Goal: Information Seeking & Learning: Check status

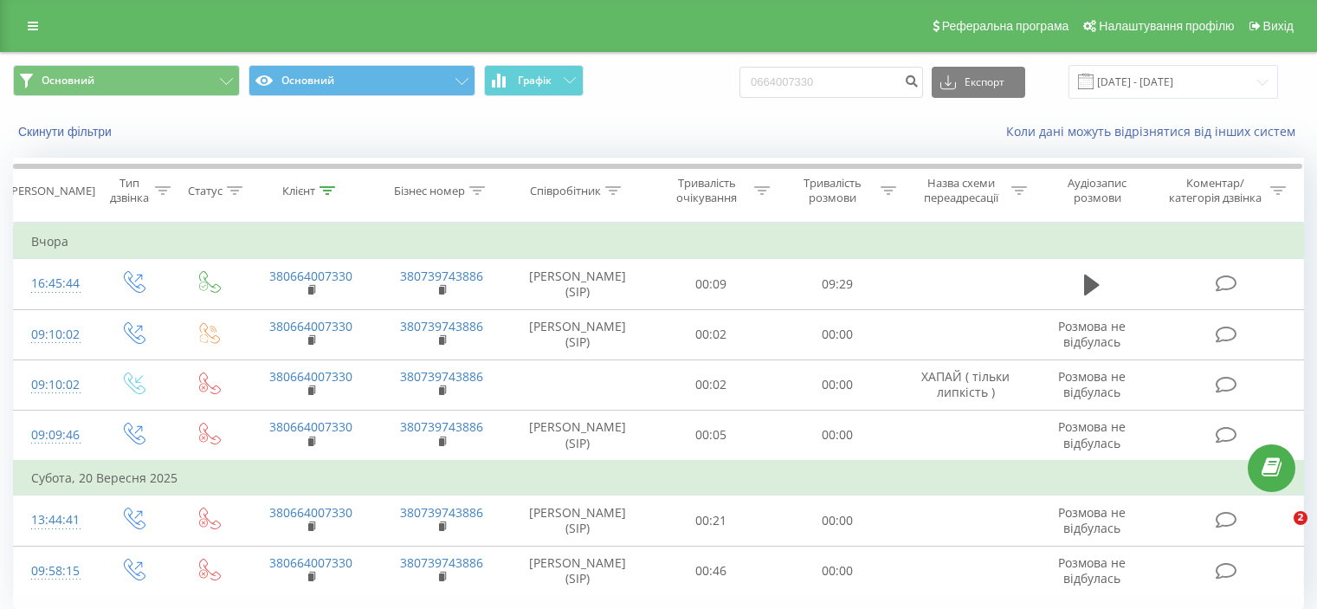
click at [809, 82] on input "0664007330" at bounding box center [832, 82] width 184 height 31
type input "0962713212"
click at [919, 82] on icon "submit" at bounding box center [911, 79] width 15 height 10
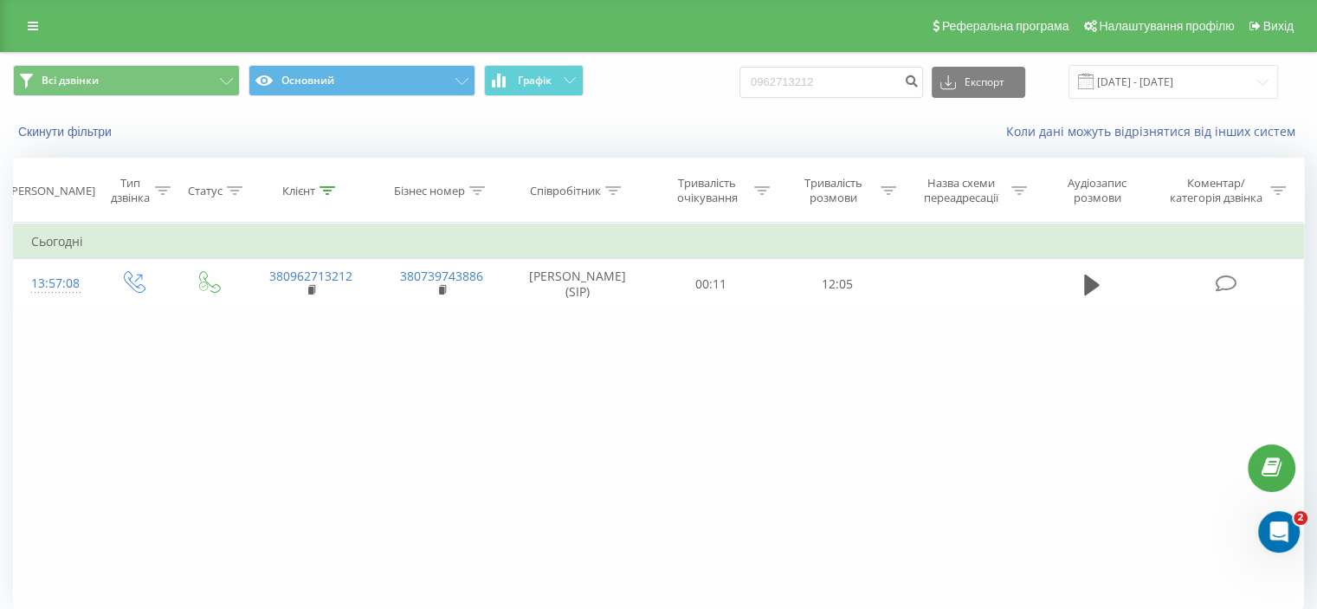
drag, startPoint x: 1258, startPoint y: 357, endPoint x: 1248, endPoint y: 357, distance: 10.4
click at [1258, 357] on div "Фільтрувати за умовою Дорівнює Введіть значення Скасувати OK Фільтрувати за умо…" at bounding box center [658, 418] width 1291 height 390
click at [882, 81] on input "0962713212" at bounding box center [832, 82] width 184 height 31
click at [919, 80] on icon "submit" at bounding box center [911, 79] width 15 height 10
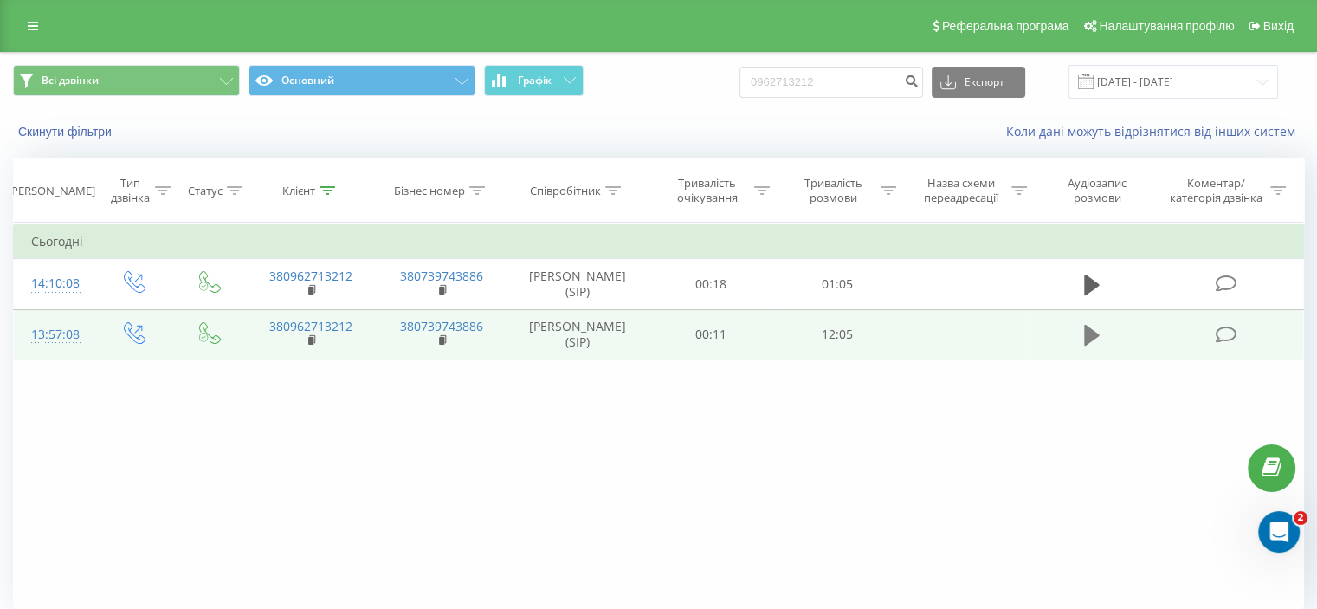
click at [1100, 335] on button at bounding box center [1092, 335] width 26 height 26
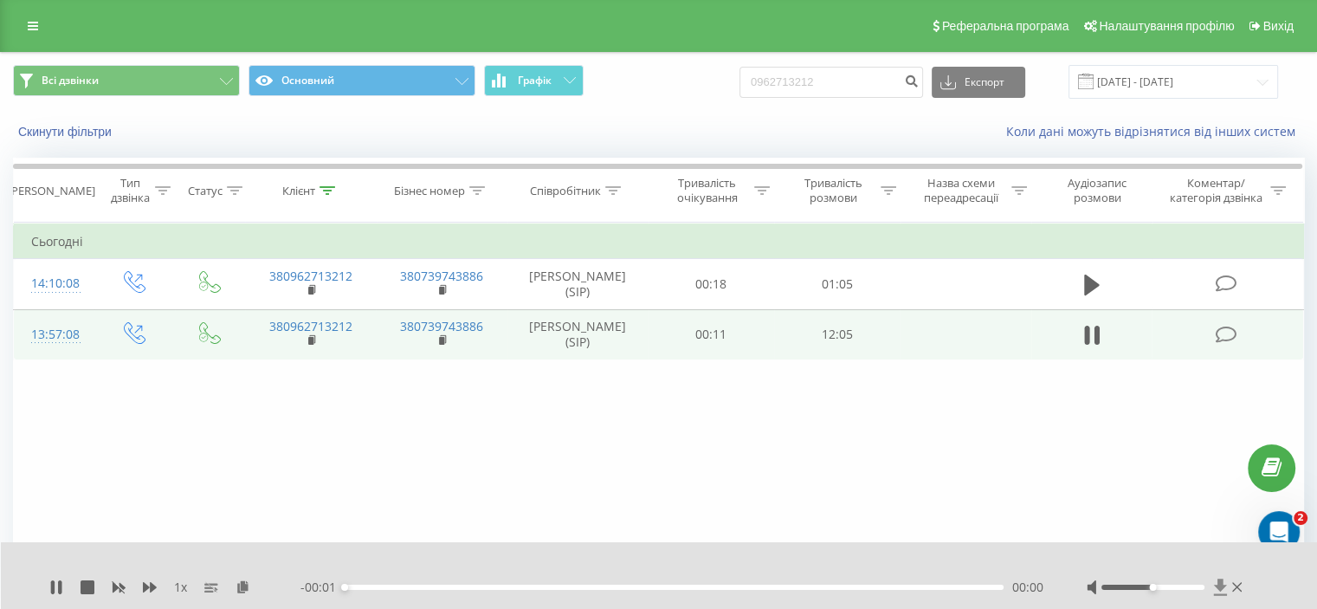
click at [1216, 585] on icon at bounding box center [1219, 587] width 13 height 16
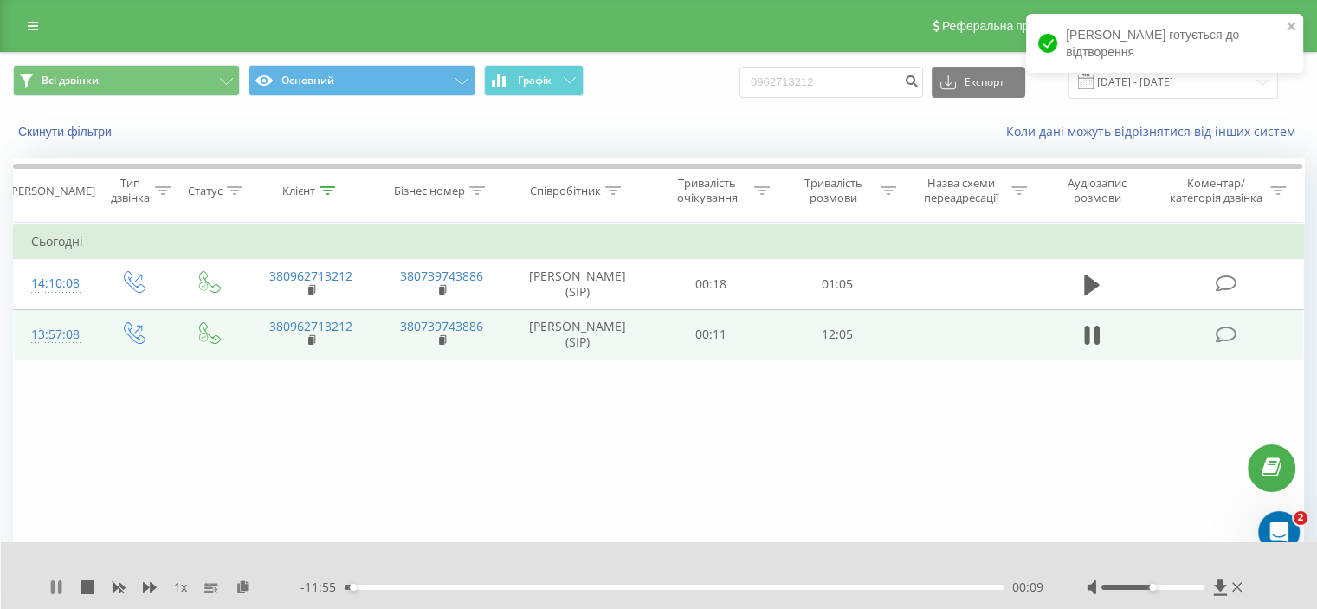
click at [59, 589] on icon at bounding box center [59, 587] width 3 height 14
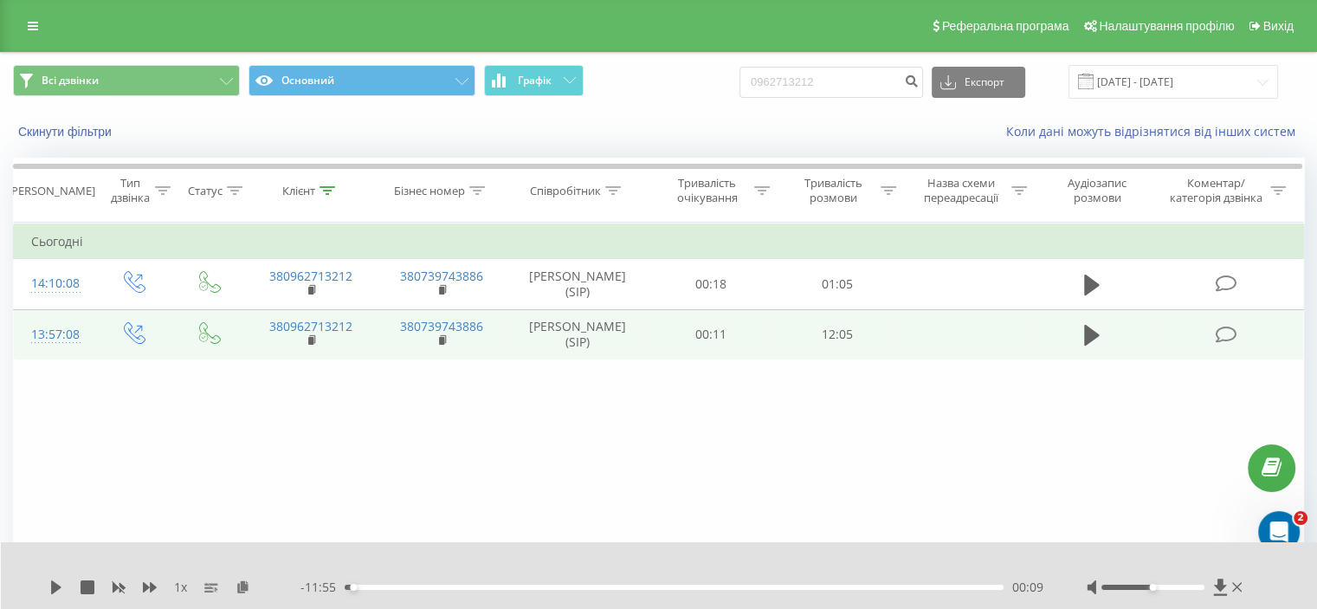
drag, startPoint x: 239, startPoint y: 385, endPoint x: 633, endPoint y: 327, distance: 398.2
click at [242, 384] on div "Фільтрувати за умовою Дорівнює Введіть значення Скасувати OK Фільтрувати за умо…" at bounding box center [658, 418] width 1291 height 390
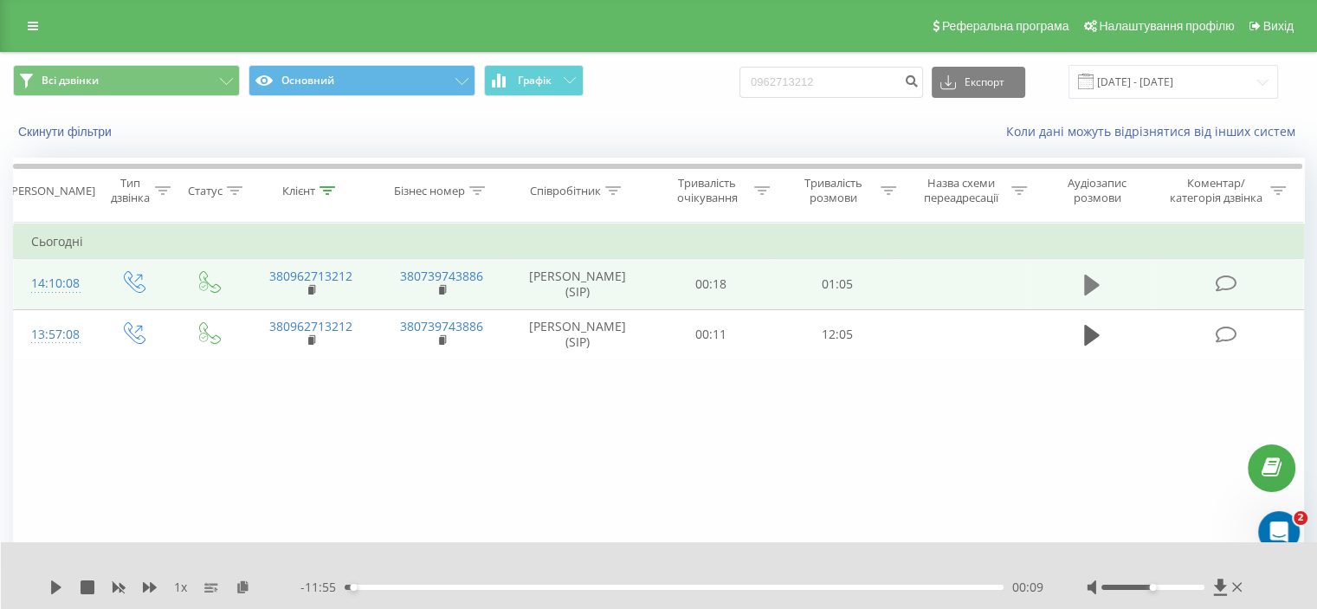
click at [1095, 275] on icon at bounding box center [1092, 285] width 16 height 24
click at [1219, 585] on icon at bounding box center [1219, 587] width 13 height 16
click at [59, 586] on icon at bounding box center [59, 587] width 3 height 14
